Goal: Task Accomplishment & Management: Manage account settings

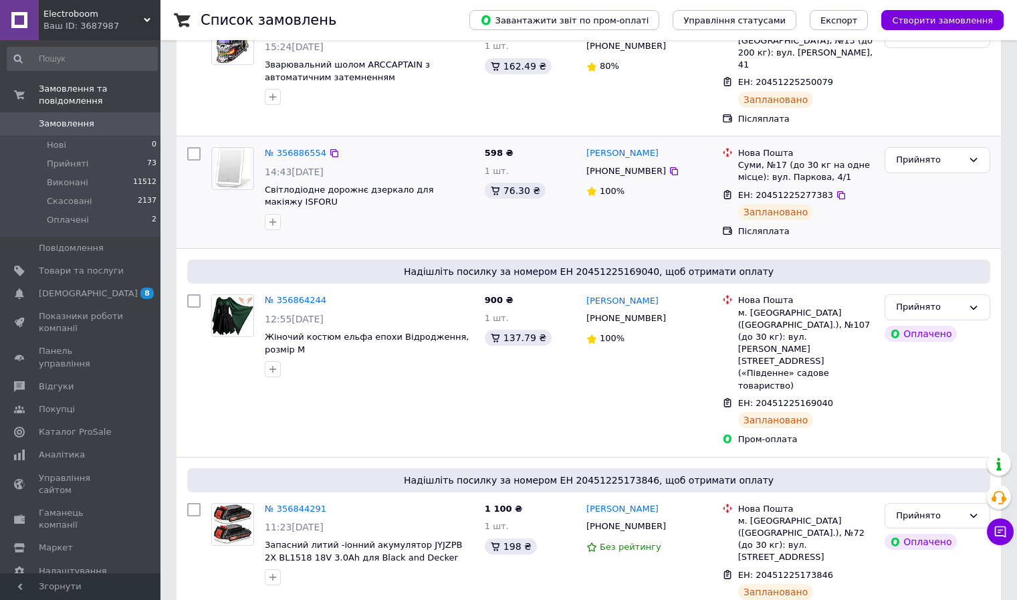
scroll to position [317, 0]
click at [88, 310] on span "Показники роботи компанії" at bounding box center [81, 322] width 85 height 24
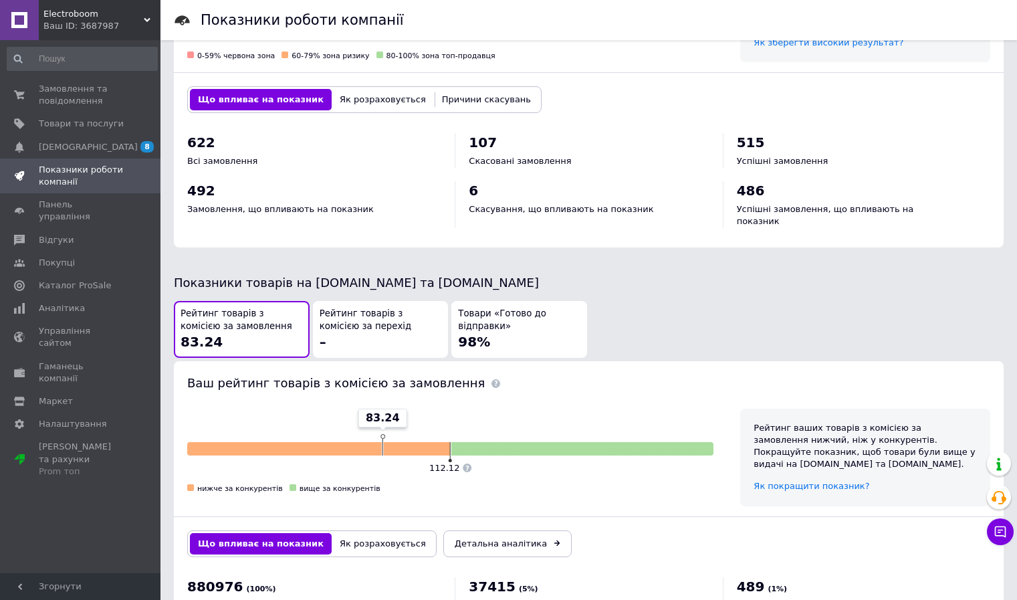
scroll to position [506, 0]
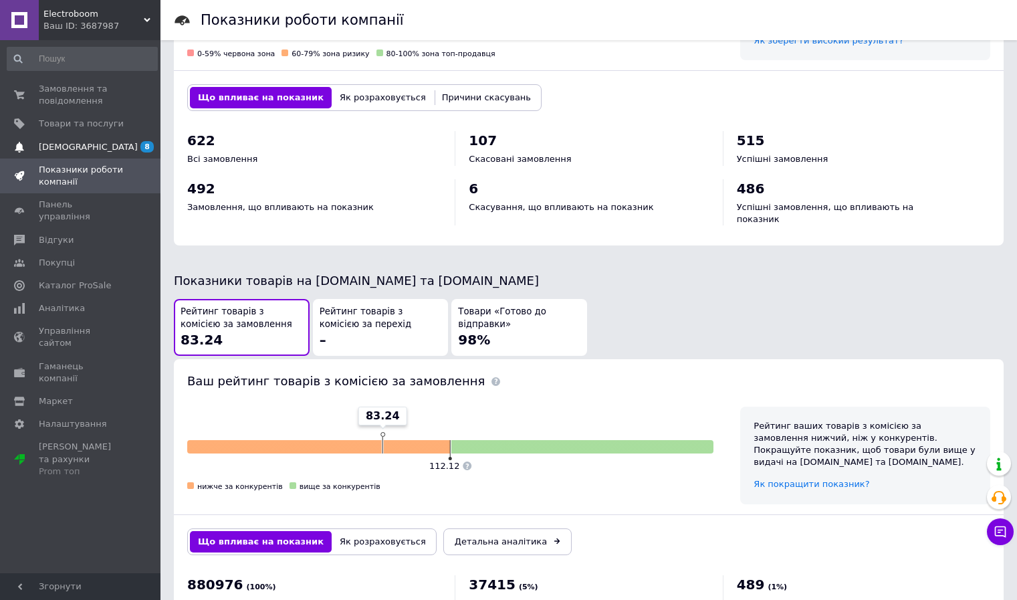
click at [104, 150] on span "[DEMOGRAPHIC_DATA]" at bounding box center [81, 147] width 85 height 12
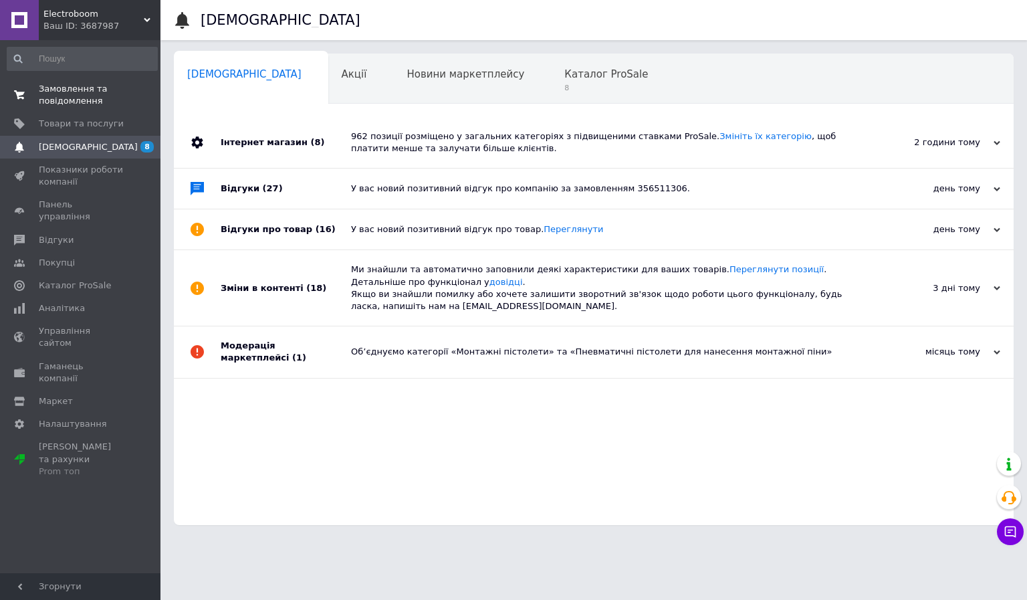
click at [76, 100] on span "Замовлення та повідомлення" at bounding box center [81, 95] width 85 height 24
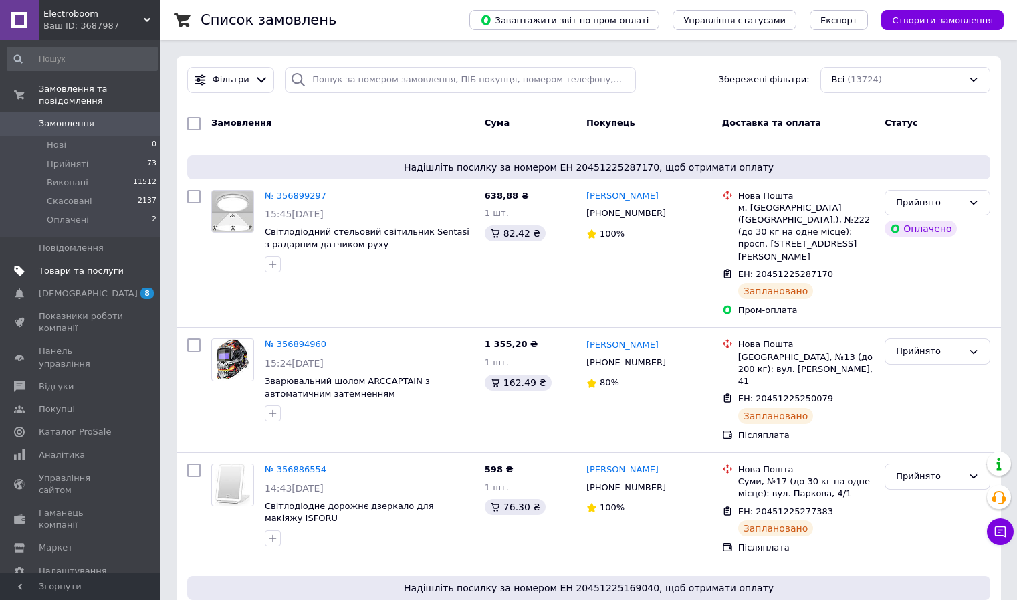
click at [85, 265] on span "Товари та послуги" at bounding box center [81, 271] width 85 height 12
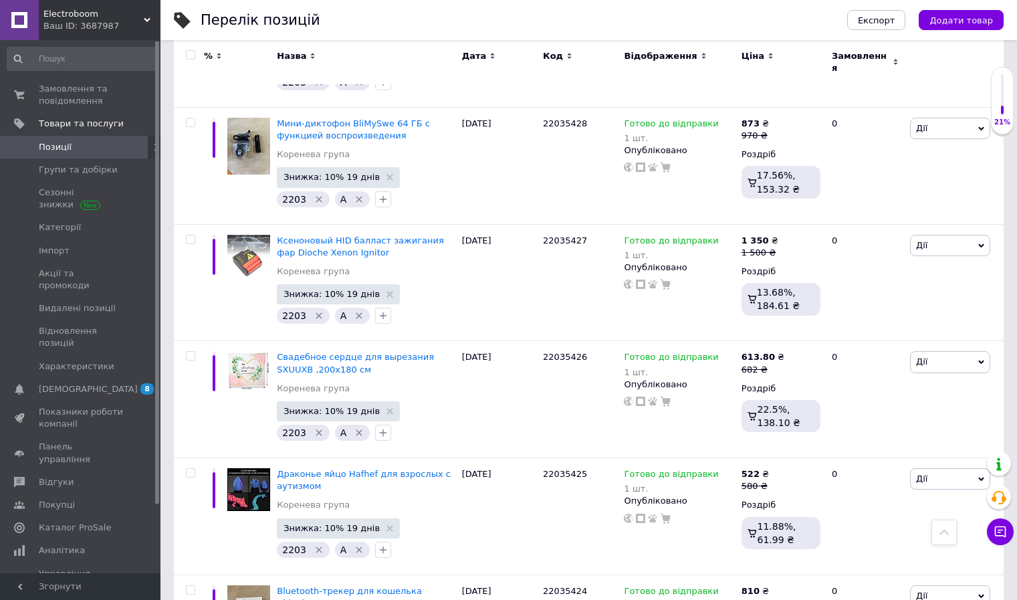
scroll to position [11197, 0]
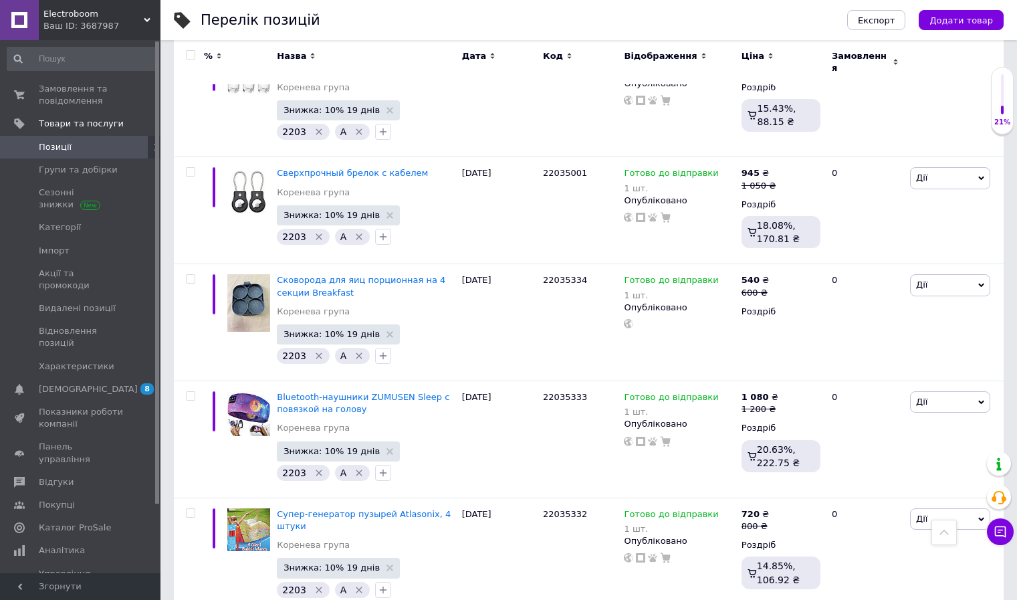
scroll to position [11253, 0]
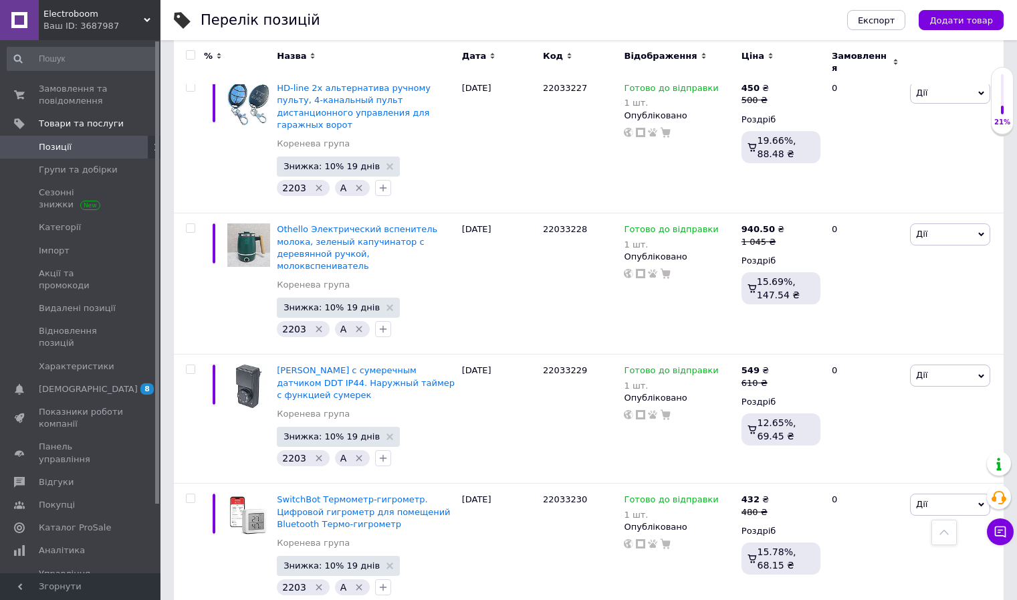
scroll to position [11533, 0]
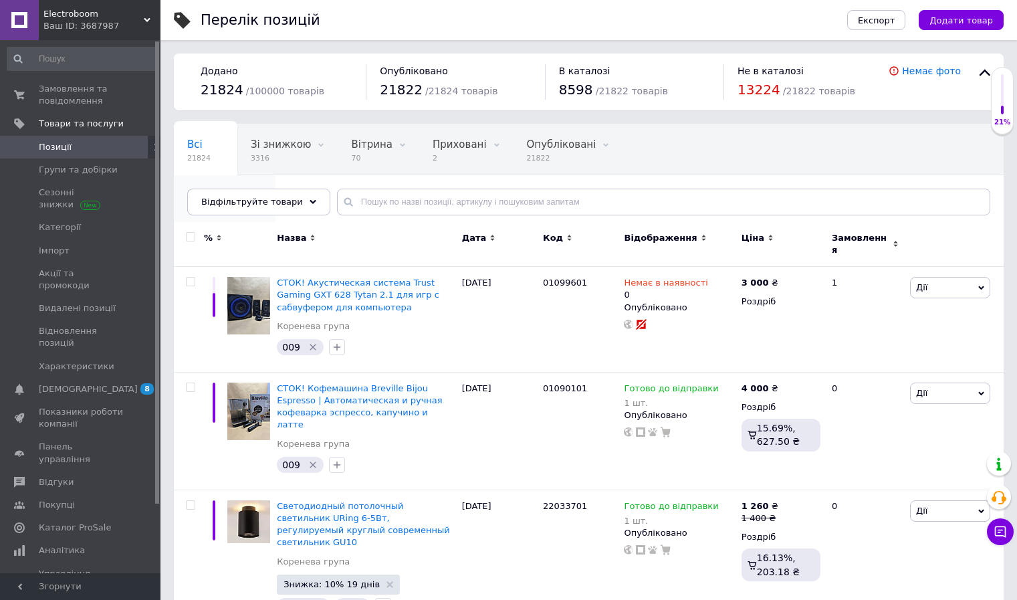
click at [249, 204] on span "8870" at bounding box center [218, 209] width 62 height 10
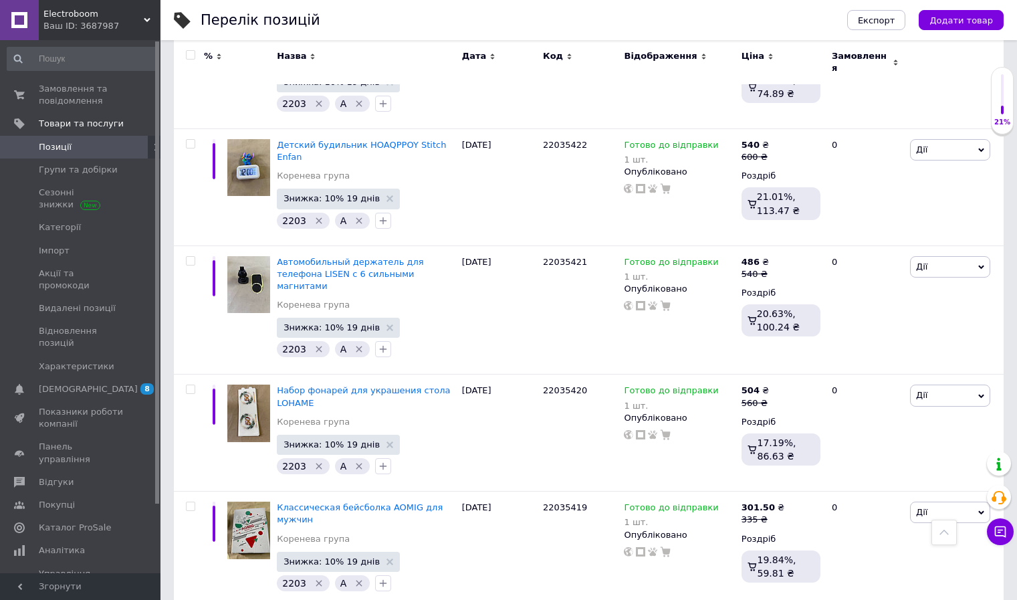
scroll to position [11233, 0]
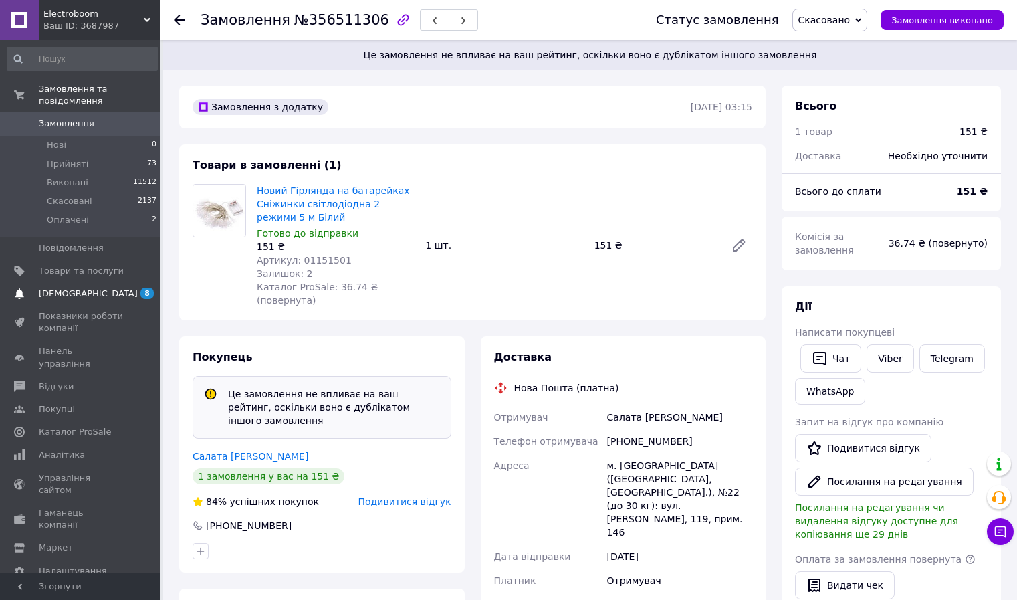
click at [93, 288] on span "[DEMOGRAPHIC_DATA]" at bounding box center [81, 294] width 85 height 12
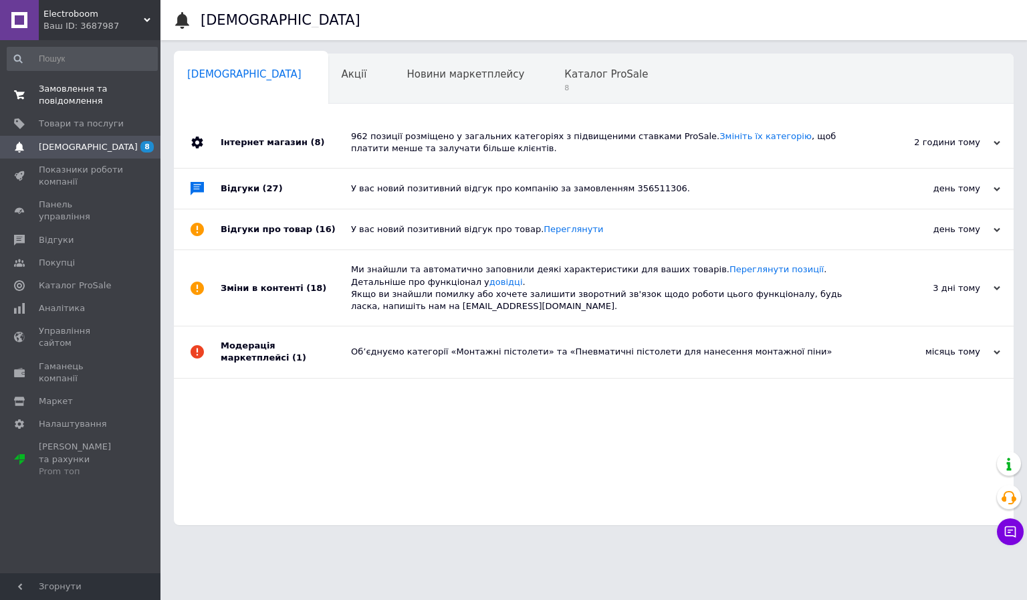
click at [92, 99] on span "Замовлення та повідомлення" at bounding box center [81, 95] width 85 height 24
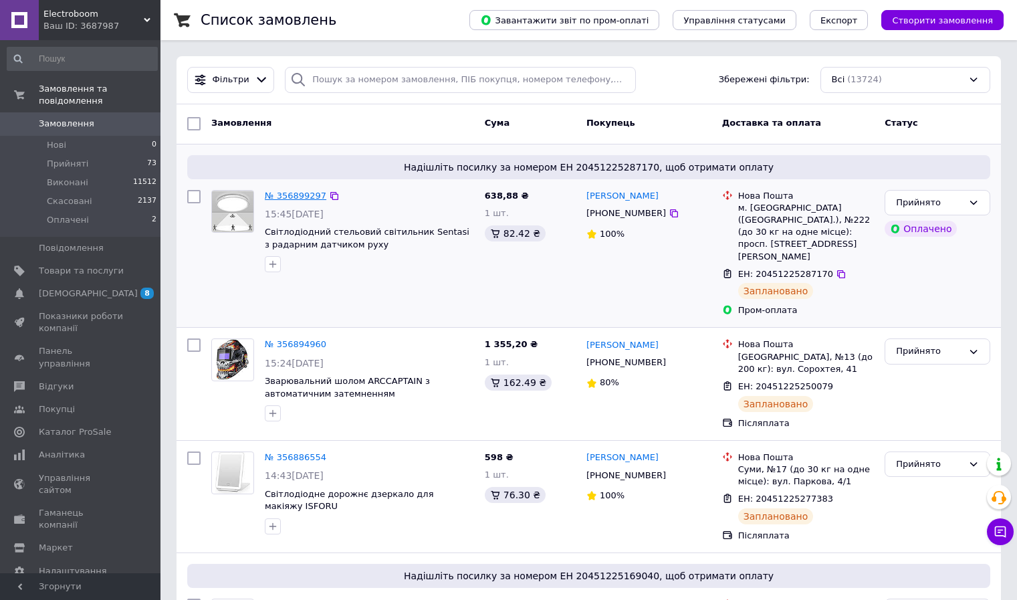
click at [304, 194] on link "№ 356899297" at bounding box center [296, 196] width 62 height 10
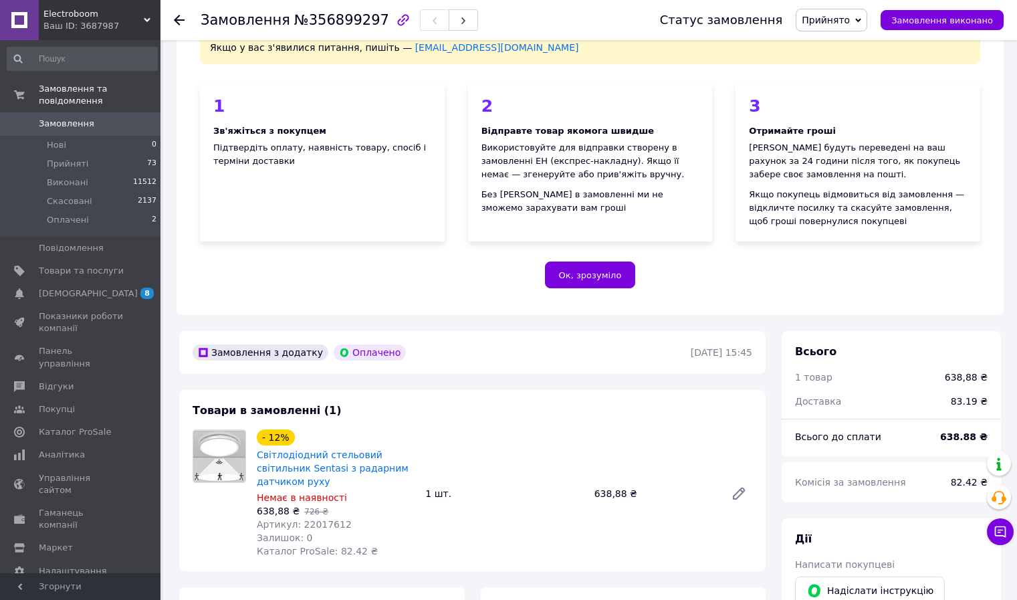
scroll to position [98, 0]
click at [73, 265] on span "Товари та послуги" at bounding box center [81, 271] width 85 height 12
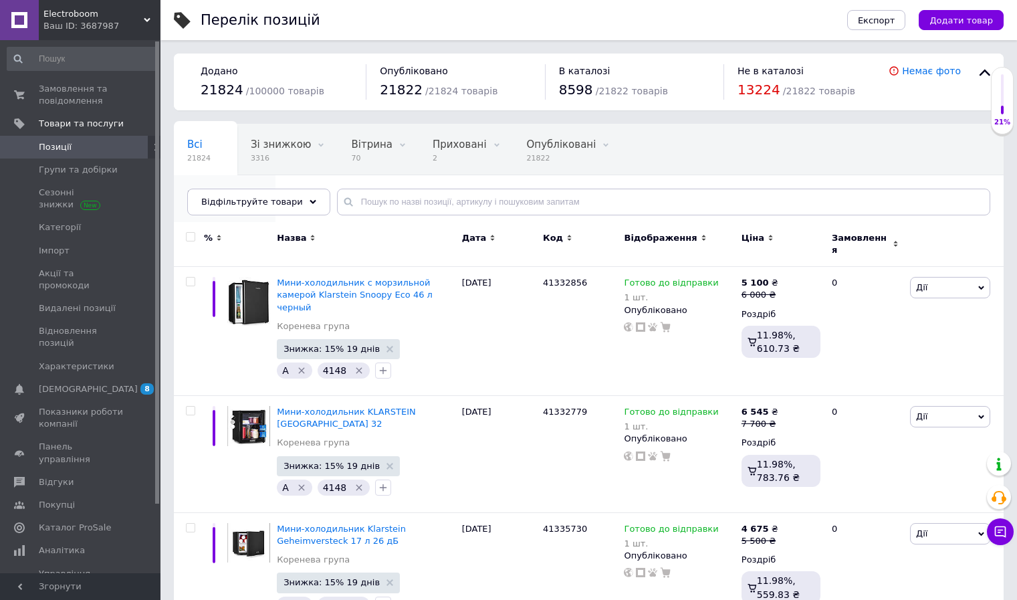
click at [249, 189] on span "В наявності" at bounding box center [218, 195] width 62 height 12
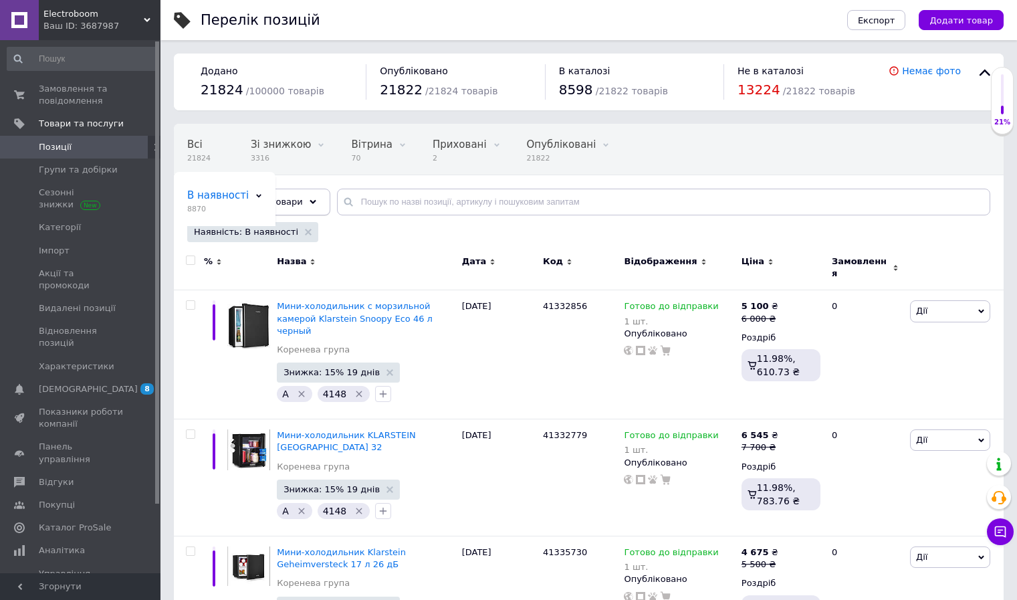
click at [290, 205] on div "Відфільтруйте товари" at bounding box center [258, 202] width 143 height 27
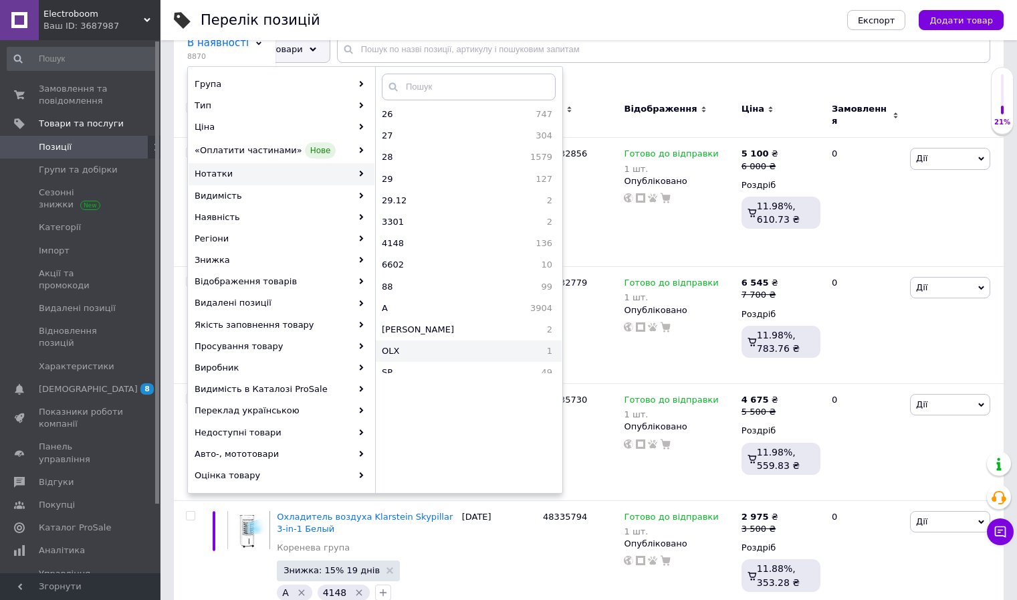
scroll to position [605, 0]
click at [822, 80] on div "Наявність: В наявності" at bounding box center [587, 81] width 806 height 23
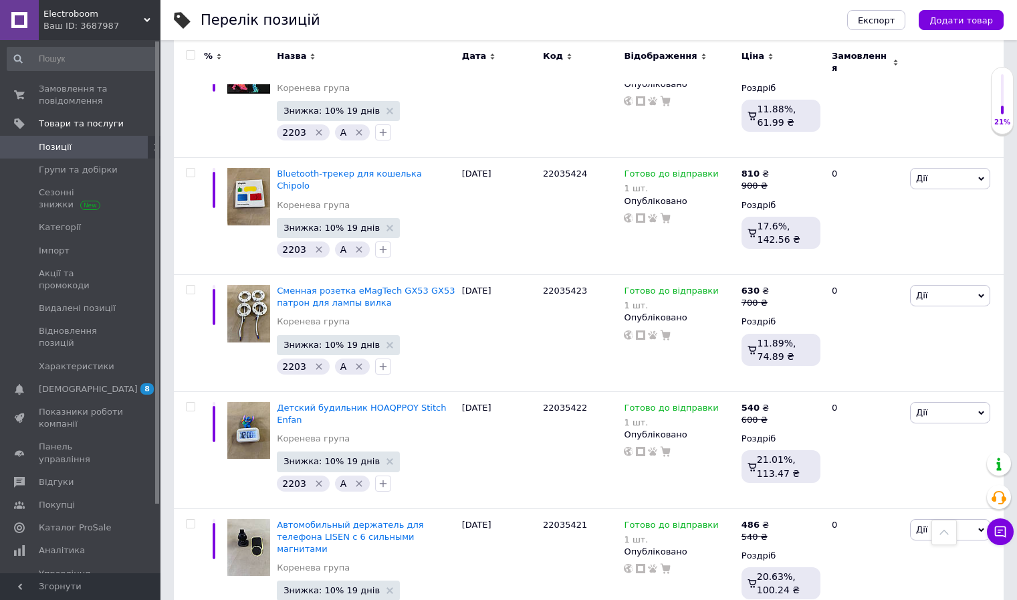
scroll to position [11233, 0]
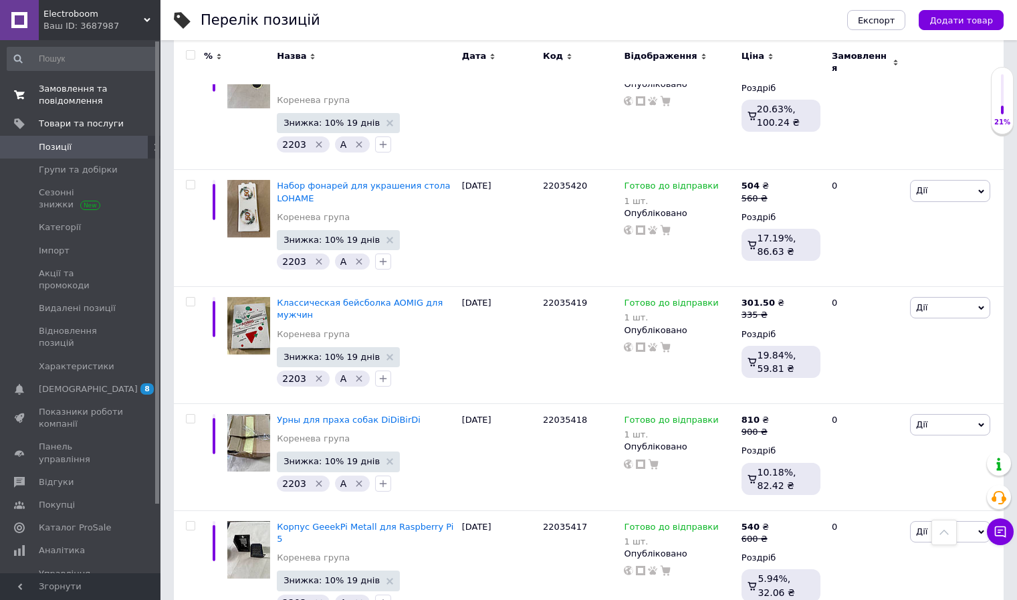
click at [86, 95] on span "Замовлення та повідомлення" at bounding box center [81, 95] width 85 height 24
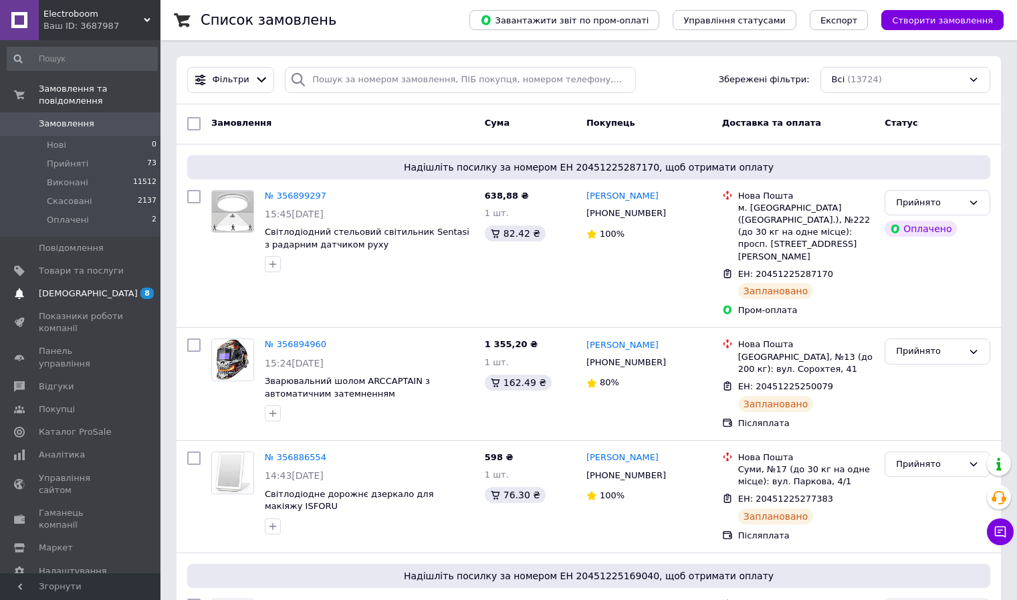
click at [90, 282] on link "Сповіщення 8 0" at bounding box center [82, 293] width 165 height 23
